Goal: Information Seeking & Learning: Find specific fact

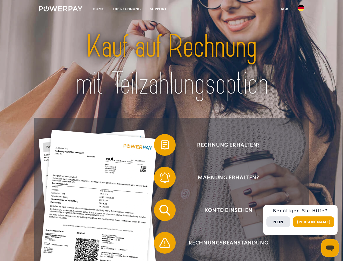
click at [61, 10] on img at bounding box center [61, 8] width 44 height 5
click at [301, 10] on img at bounding box center [301, 8] width 7 height 7
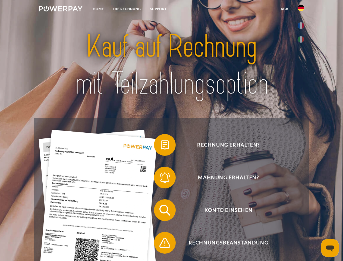
click at [285, 9] on link "agb" at bounding box center [285, 9] width 17 height 10
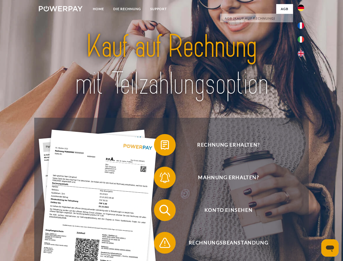
click at [161, 146] on span at bounding box center [156, 144] width 27 height 27
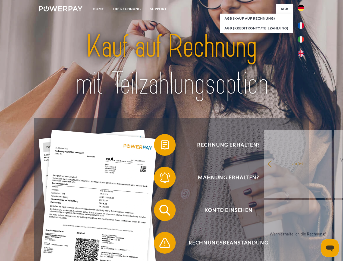
click at [161, 179] on div "Rechnung erhalten? Mahnung erhalten? Konto einsehen" at bounding box center [171, 227] width 275 height 218
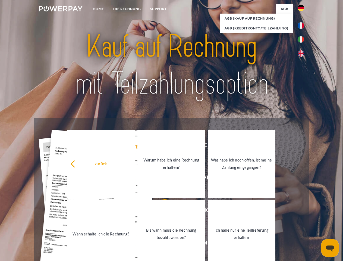
click at [161, 211] on link "Bis wann muss die Rechnung bezahlt werden?" at bounding box center [172, 234] width 68 height 68
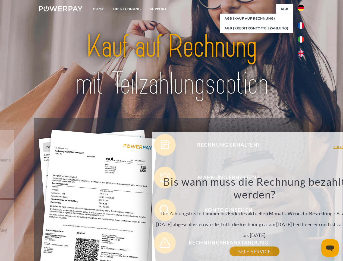
click at [161, 244] on div "Bis wann muss die Rechnung bezahlt werden? Die Zahlungsfrist ist immer bis Ende…" at bounding box center [255, 213] width 198 height 76
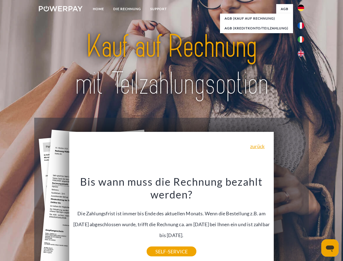
click at [303, 220] on div "Rechnung erhalten? Mahnung erhalten? Konto einsehen" at bounding box center [171, 227] width 275 height 218
click at [289, 221] on span "Konto einsehen" at bounding box center [228, 210] width 133 height 22
click at [316, 222] on header "Home DIE RECHNUNG SUPPORT" at bounding box center [171, 187] width 343 height 375
